Goal: Task Accomplishment & Management: Use online tool/utility

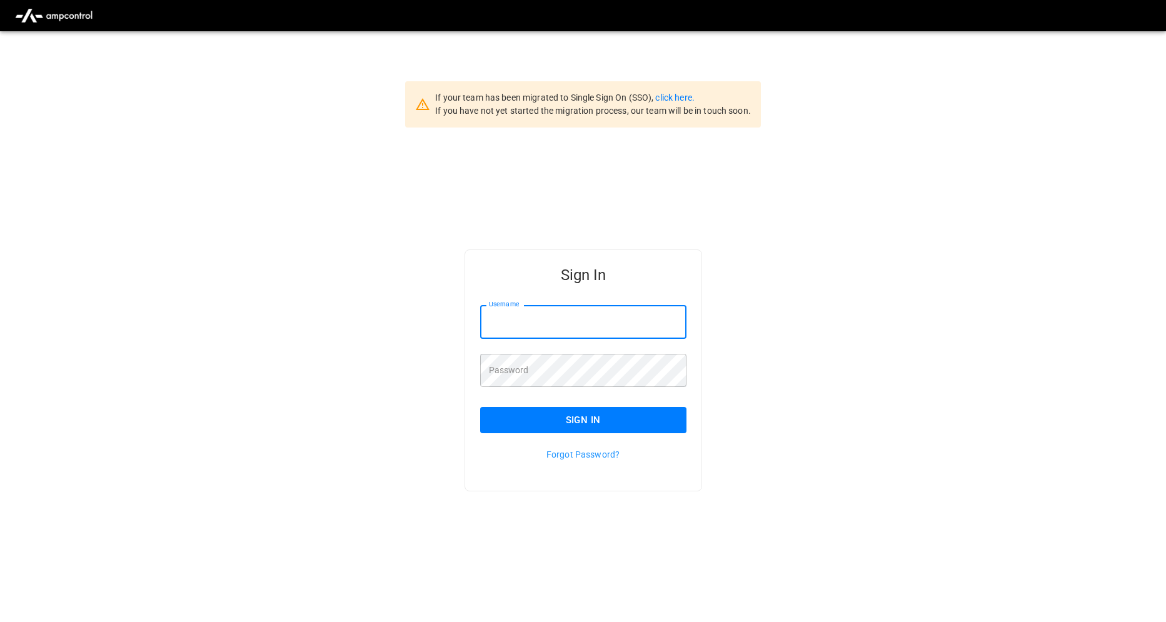
click at [581, 318] on input "Username" at bounding box center [583, 321] width 206 height 33
type input "**********"
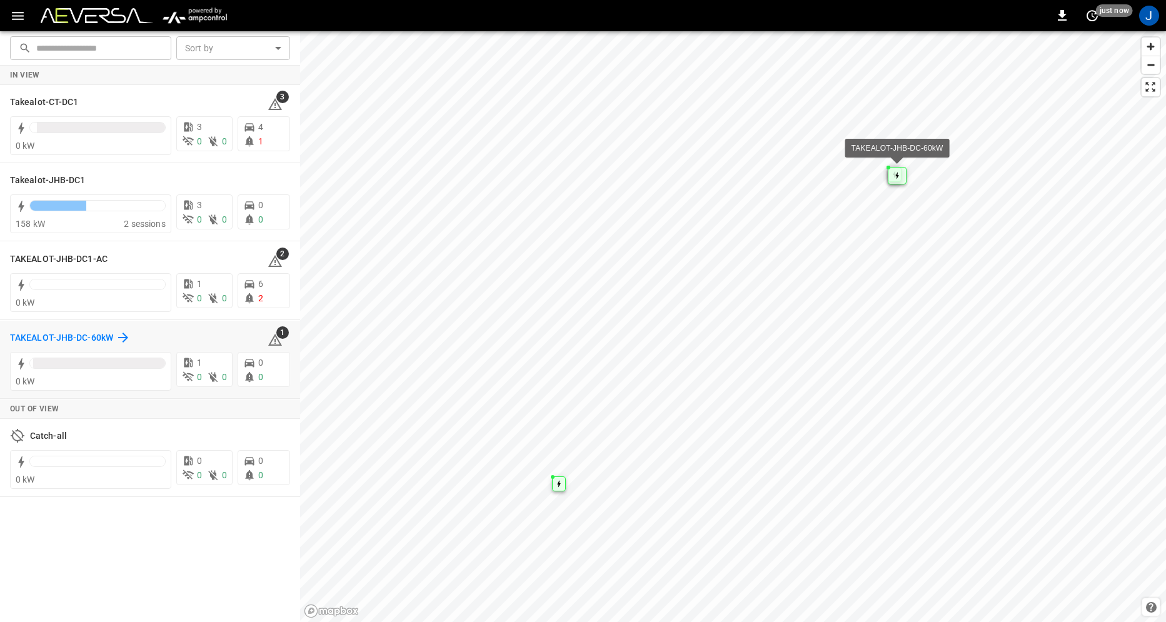
click at [48, 341] on h6 "TAKEALOT-JHB-DC-60kW" at bounding box center [61, 338] width 103 height 14
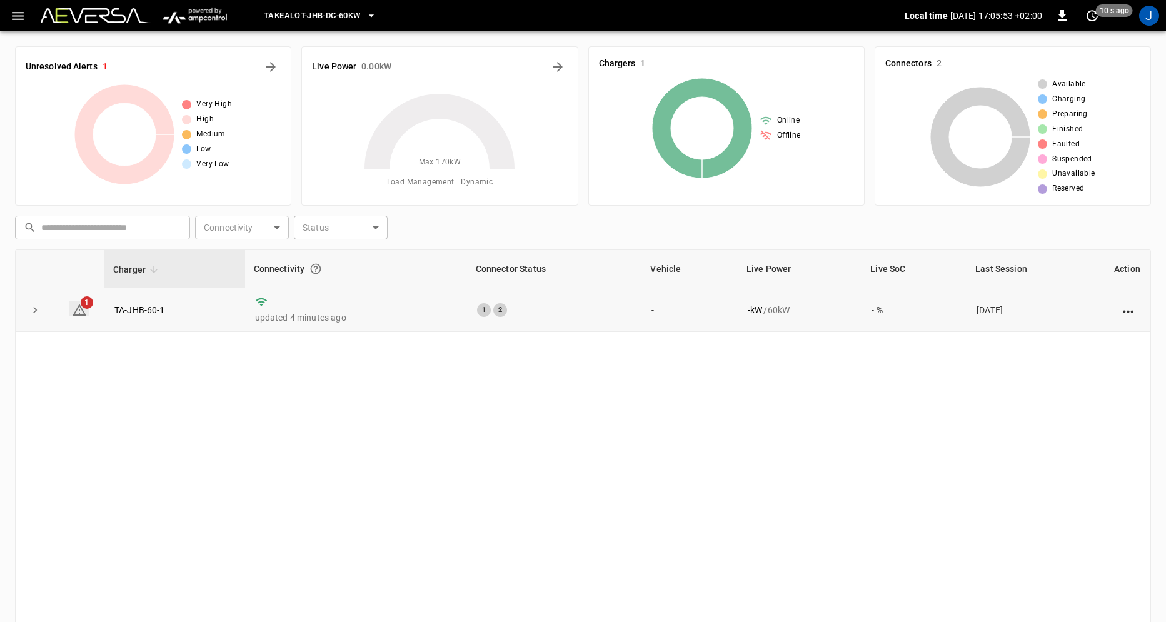
click at [86, 301] on span "1" at bounding box center [87, 302] width 13 height 13
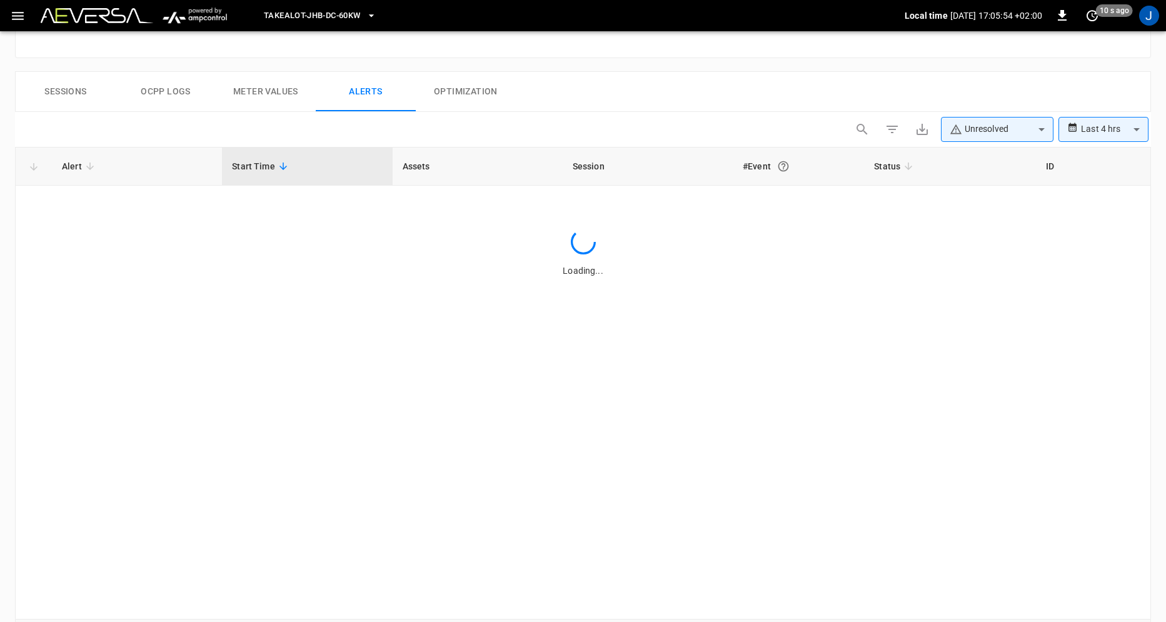
scroll to position [573, 0]
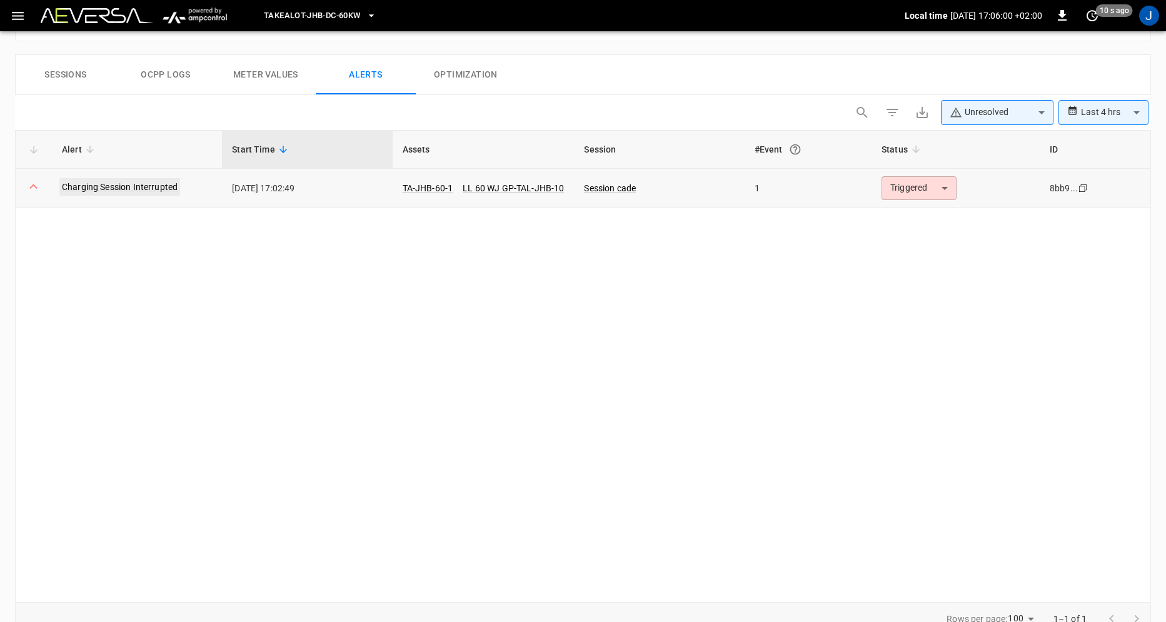
click at [128, 188] on link "Charging Session Interrupted" at bounding box center [119, 187] width 121 height 18
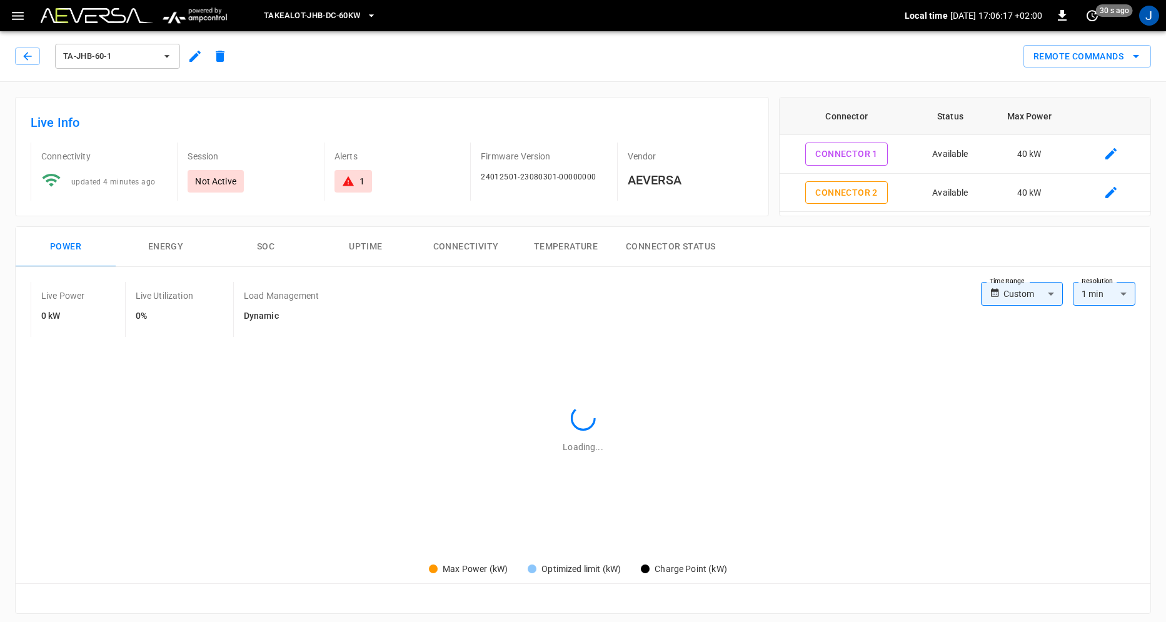
type input "******"
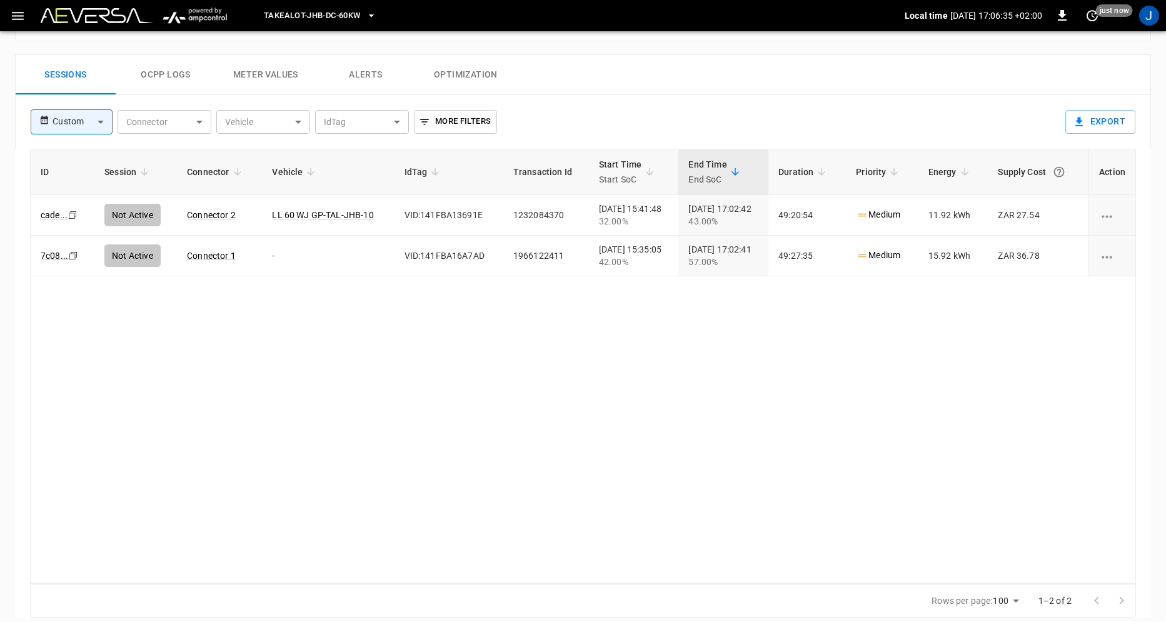
click at [316, 312] on div "ID Session Connector Vehicle IdTag Transaction Id Start Time Start SoC End Time…" at bounding box center [583, 367] width 1106 height 436
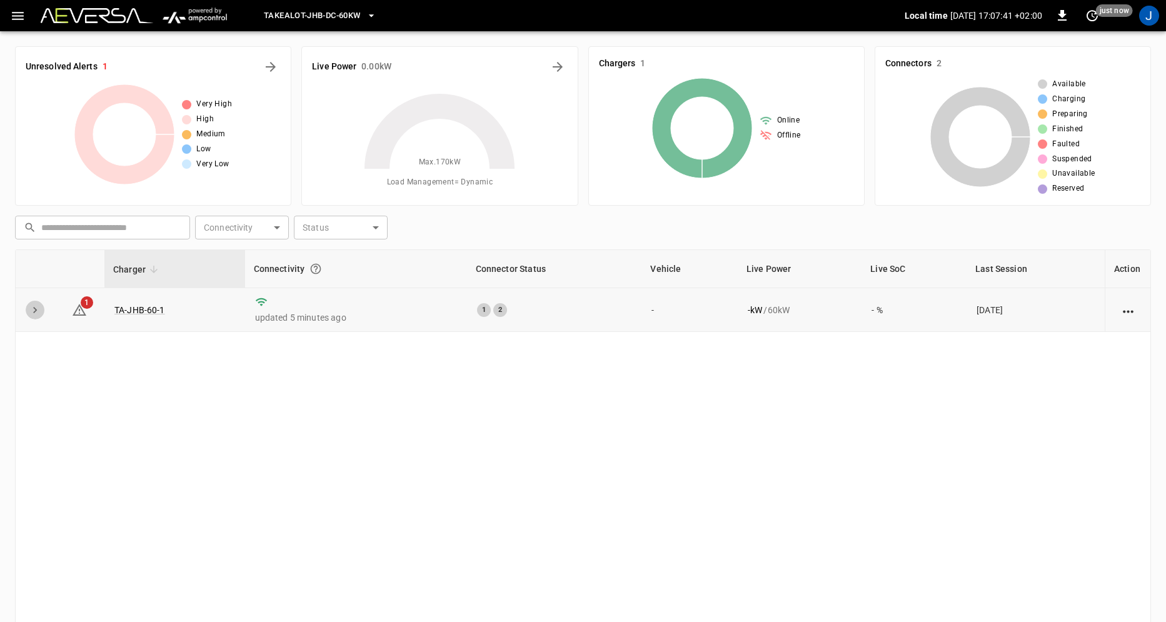
click at [37, 312] on icon "expand row" at bounding box center [35, 310] width 13 height 13
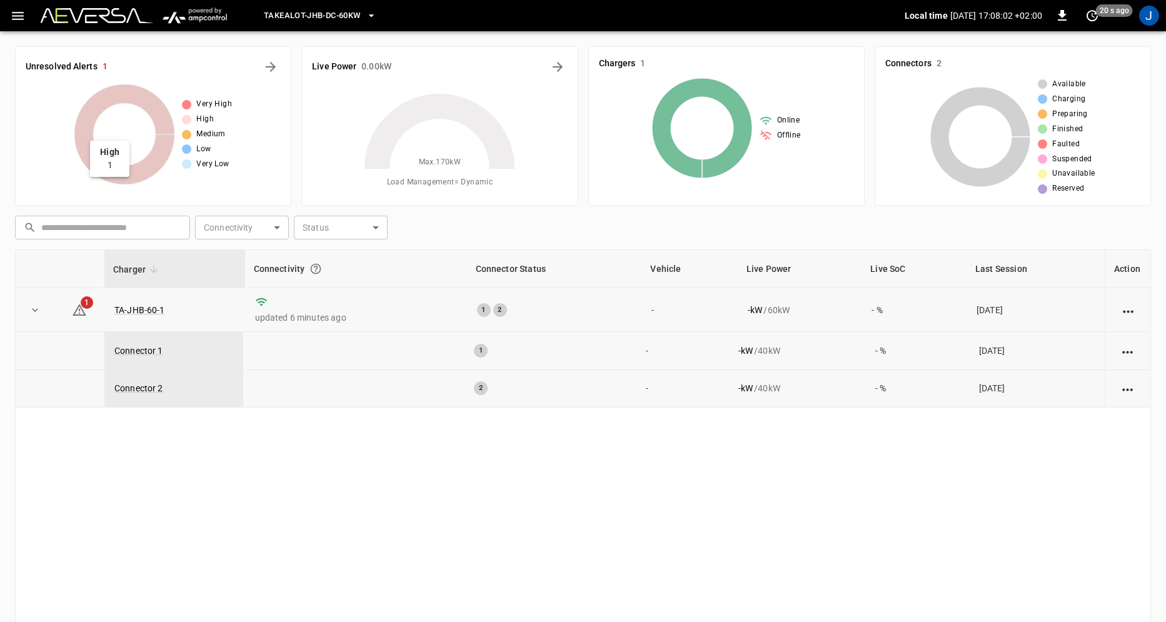
click at [139, 103] on icon at bounding box center [124, 134] width 100 height 100
click at [127, 180] on icon at bounding box center [124, 134] width 100 height 100
